Goal: Transaction & Acquisition: Purchase product/service

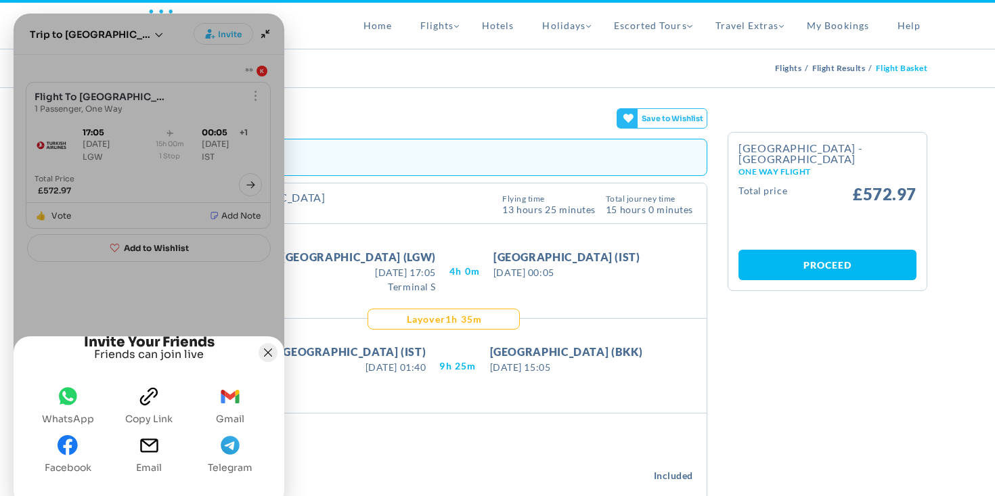
click at [262, 343] on button "Joyned Window" at bounding box center [267, 352] width 19 height 19
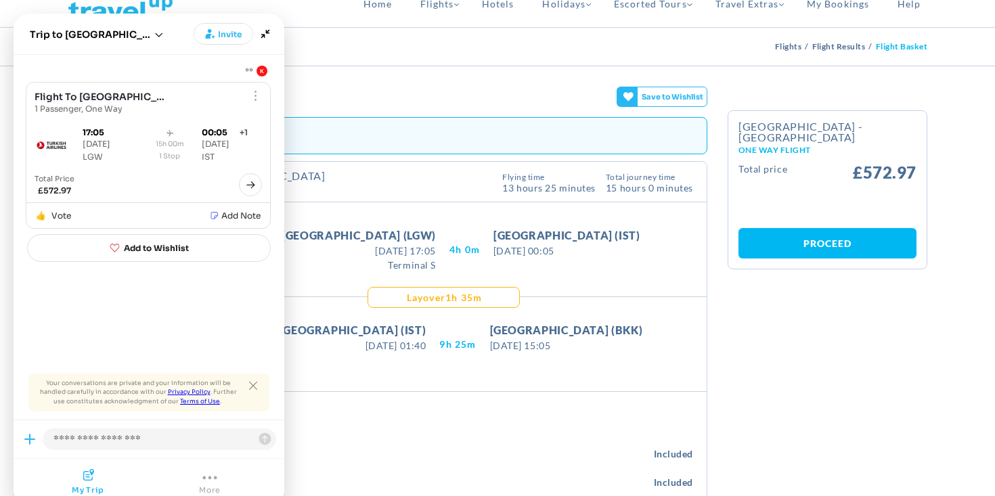
scroll to position [30, 0]
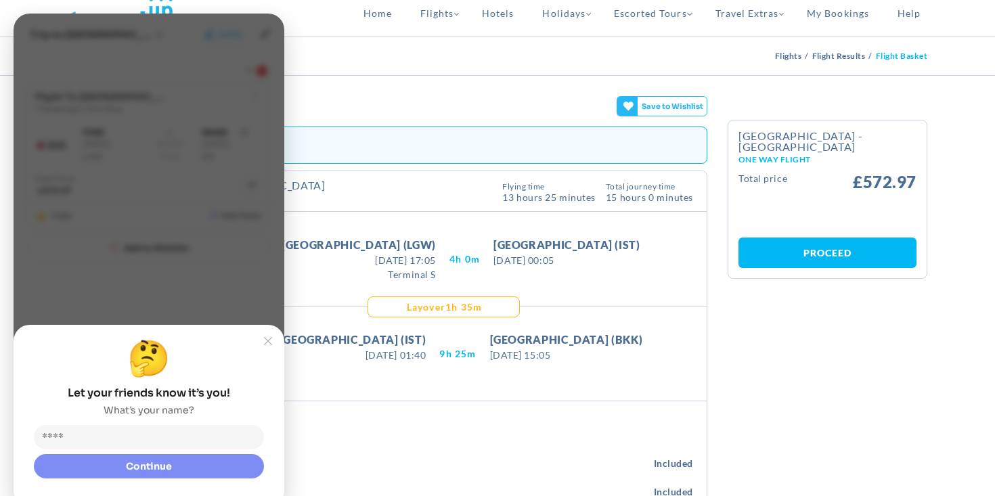
click at [0, 0] on slot "Joyned Window" at bounding box center [0, 0] width 0 height 0
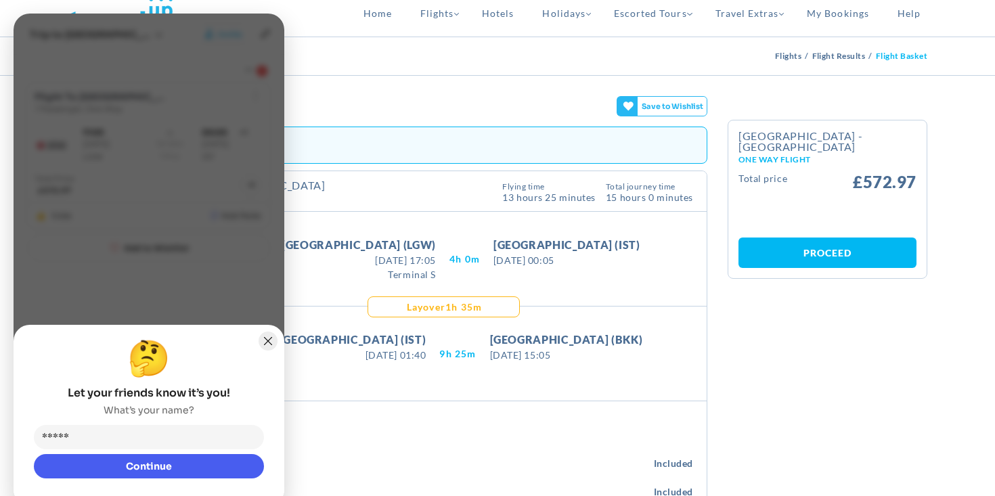
type input "******"
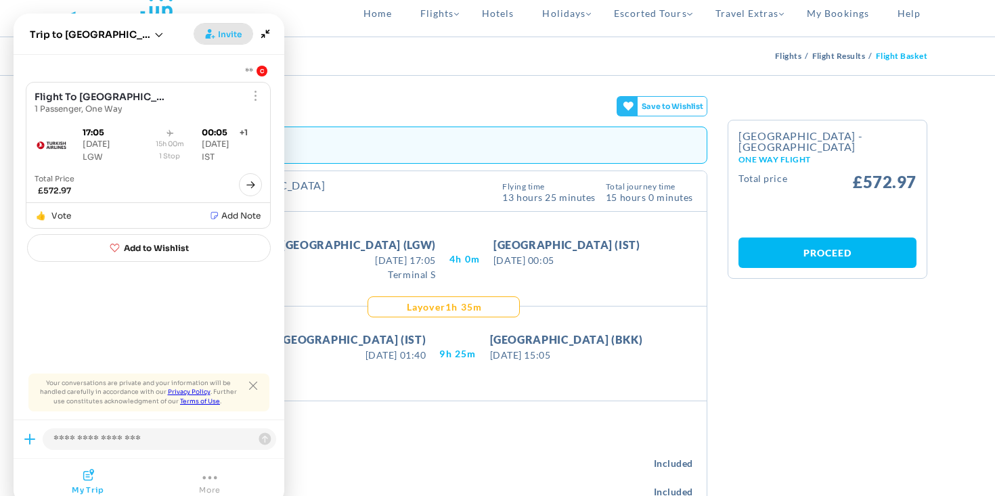
click at [233, 37] on span "Invite" at bounding box center [230, 35] width 24 height 14
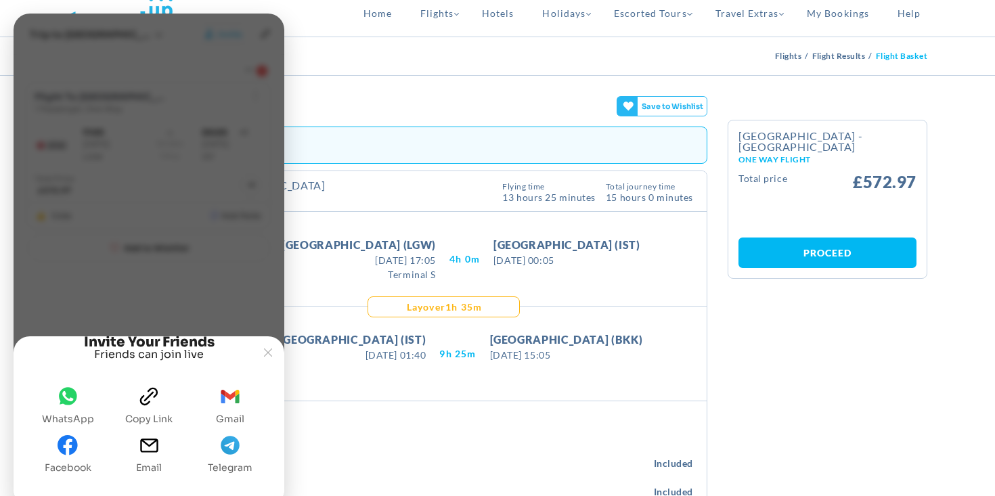
click at [77, 396] on icon "whatsapp" at bounding box center [68, 396] width 20 height 20
click at [162, 409] on button "clipboard Copy link" at bounding box center [149, 405] width 58 height 49
click at [413, 187] on div "This flight Typical for this route 6% higher Flight lifecycle emissions are cal…" at bounding box center [413, 192] width 177 height 24
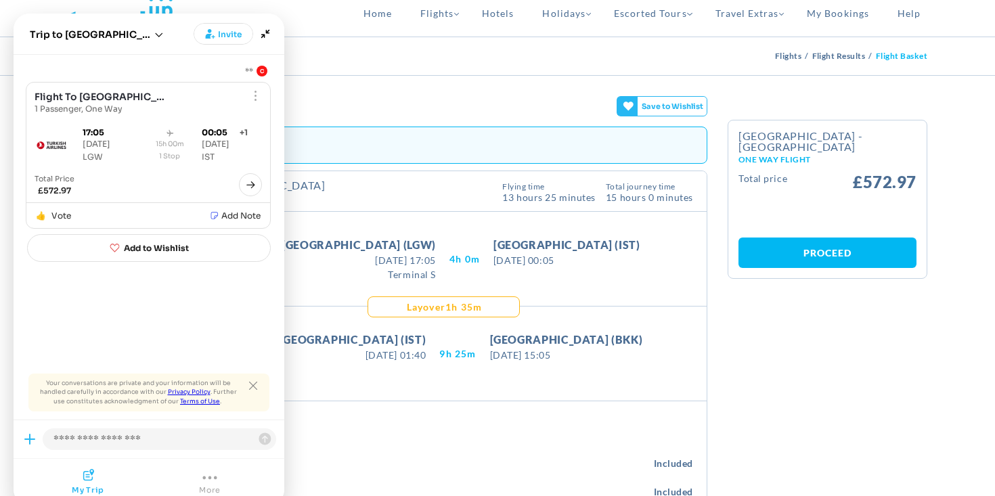
click at [313, 45] on div "Flight Basket Flights Flight Results Flight Basket" at bounding box center [498, 56] width 880 height 38
click at [266, 37] on icon "Minimize" at bounding box center [265, 33] width 19 height 19
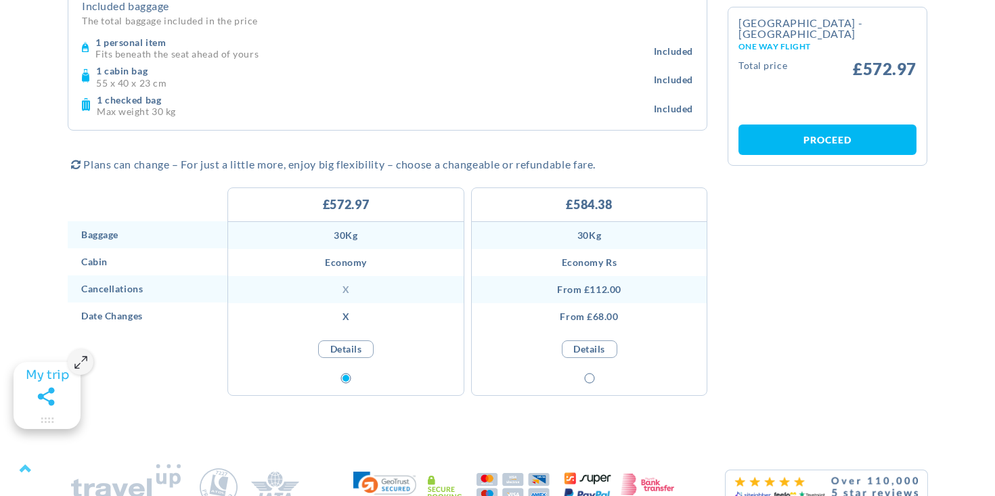
scroll to position [463, 0]
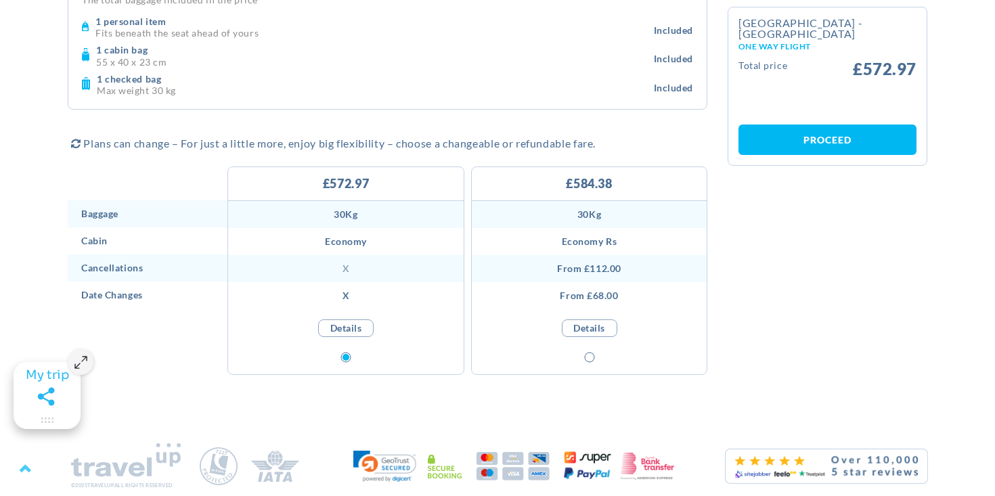
click at [828, 127] on link "Proceed" at bounding box center [827, 139] width 178 height 30
